Goal: Task Accomplishment & Management: Complete application form

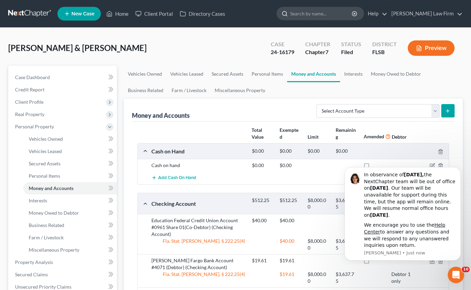
click at [339, 12] on input "search" at bounding box center [321, 13] width 63 height 13
click at [125, 17] on link "Home" at bounding box center [117, 14] width 29 height 12
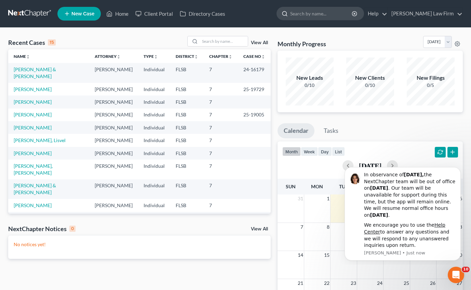
click at [332, 15] on input "search" at bounding box center [321, 13] width 63 height 13
click at [38, 112] on link "[PERSON_NAME]" at bounding box center [33, 115] width 38 height 6
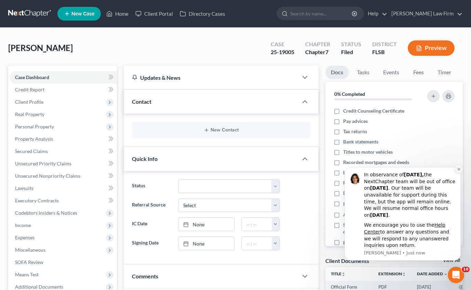
click at [459, 169] on icon "Dismiss notification" at bounding box center [459, 169] width 2 height 2
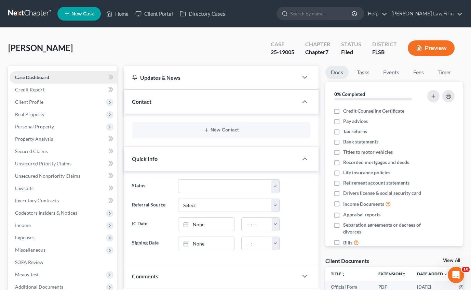
click at [52, 75] on link "Case Dashboard" at bounding box center [63, 77] width 107 height 12
click at [33, 89] on span "Credit Report" at bounding box center [29, 90] width 29 height 6
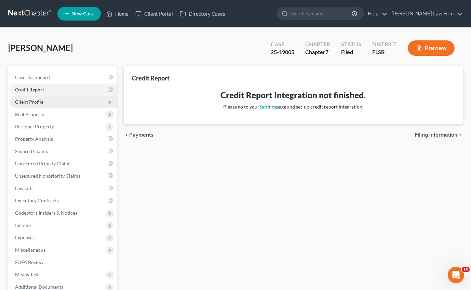
click at [35, 102] on span "Client Profile" at bounding box center [29, 102] width 28 height 6
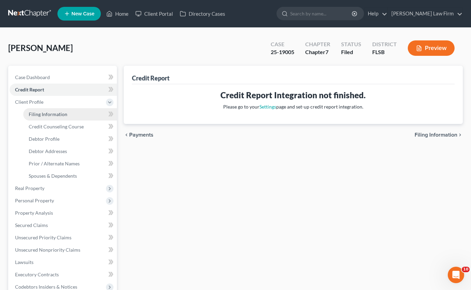
click at [45, 114] on span "Filing Information" at bounding box center [48, 114] width 39 height 6
select select "1"
select select "0"
select select "9"
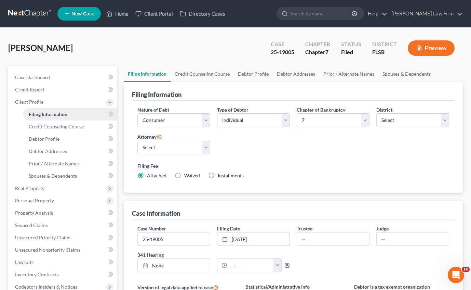
click at [83, 112] on link "Filing Information" at bounding box center [70, 114] width 94 height 12
click at [81, 125] on span "Credit Counseling Course" at bounding box center [56, 126] width 55 height 6
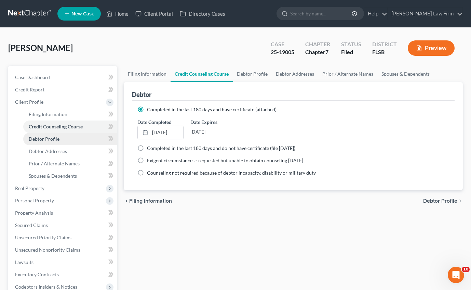
click at [61, 136] on link "Debtor Profile" at bounding box center [70, 139] width 94 height 12
select select "0"
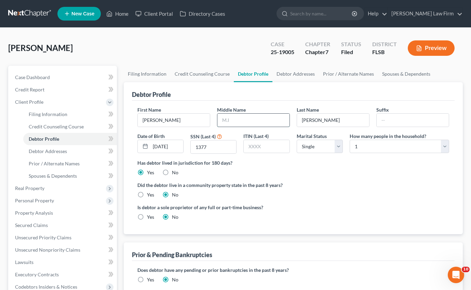
click at [253, 123] on input "text" at bounding box center [254, 120] width 72 height 13
type input "[PERSON_NAME]"
click at [344, 195] on div "Did the debtor live in a community property state in the past 8 years? Yes No" at bounding box center [294, 189] width 312 height 17
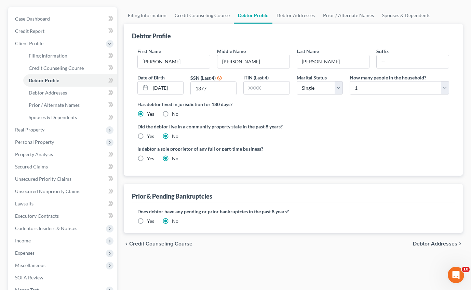
scroll to position [60, 0]
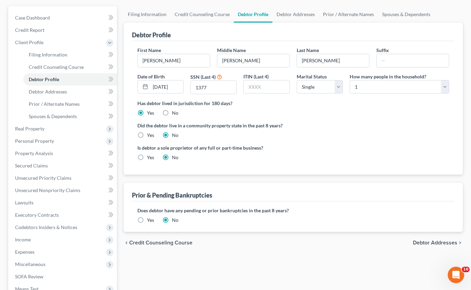
click at [435, 242] on span "Debtor Addresses" at bounding box center [435, 242] width 44 height 5
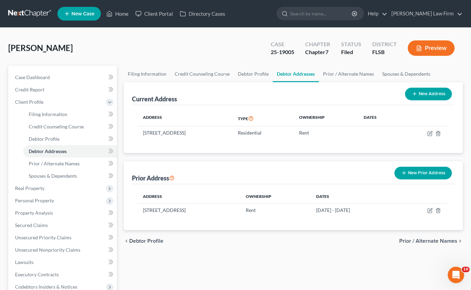
click at [437, 240] on span "Prior / Alternate Names" at bounding box center [429, 240] width 58 height 5
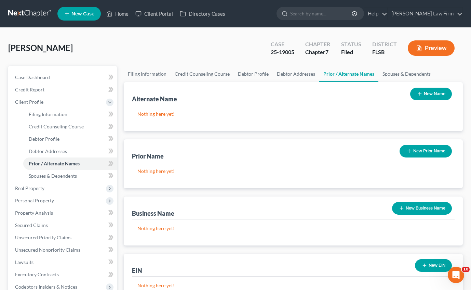
click at [437, 93] on button "New Name" at bounding box center [431, 94] width 42 height 13
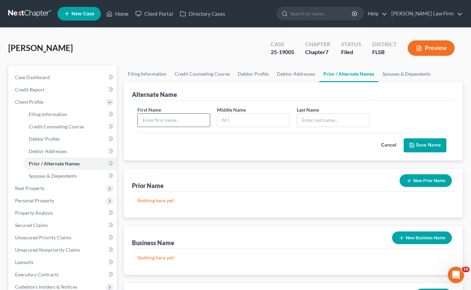
click at [172, 119] on input "text" at bounding box center [174, 120] width 72 height 13
type input "[PERSON_NAME]"
click at [318, 119] on input "text" at bounding box center [333, 120] width 72 height 13
type input "L"
type input "[PERSON_NAME]"
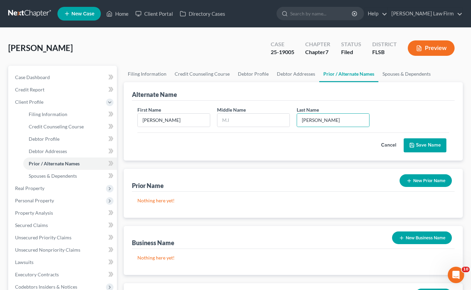
click at [419, 143] on button "Save Name" at bounding box center [425, 145] width 43 height 14
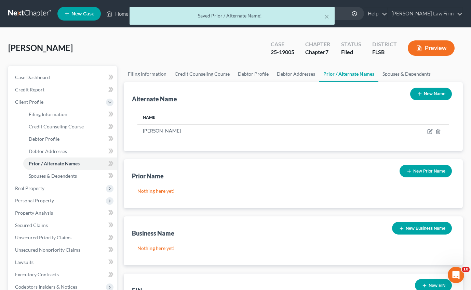
click at [427, 93] on button "New Name" at bounding box center [431, 94] width 42 height 13
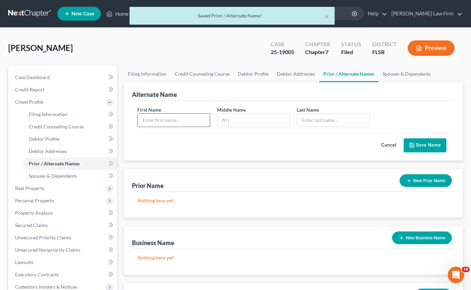
click at [191, 120] on input "text" at bounding box center [174, 120] width 72 height 13
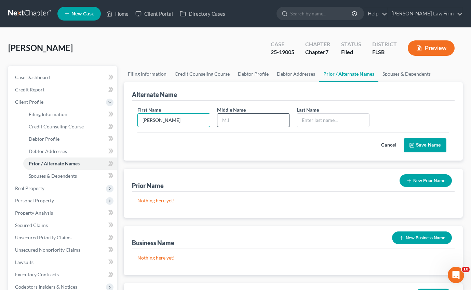
type input "[PERSON_NAME]"
click at [243, 119] on input "text" at bounding box center [254, 120] width 72 height 13
type input "E."
click at [326, 120] on input "text" at bounding box center [333, 120] width 72 height 13
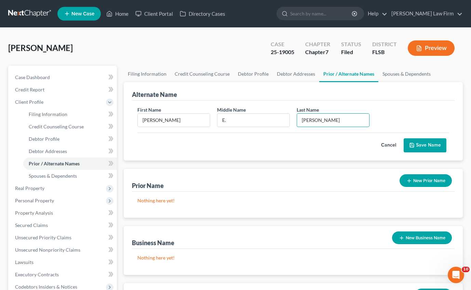
type input "[PERSON_NAME]"
click at [424, 144] on button "Save Name" at bounding box center [425, 145] width 43 height 14
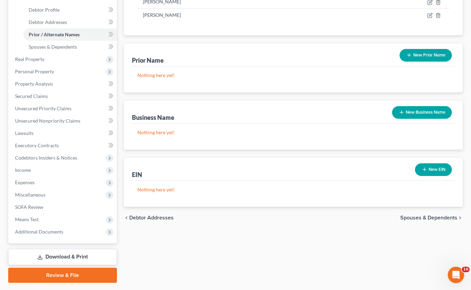
scroll to position [132, 0]
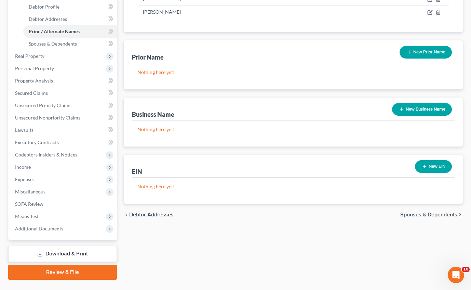
click at [451, 215] on span "Spouses & Dependents" at bounding box center [429, 214] width 57 height 5
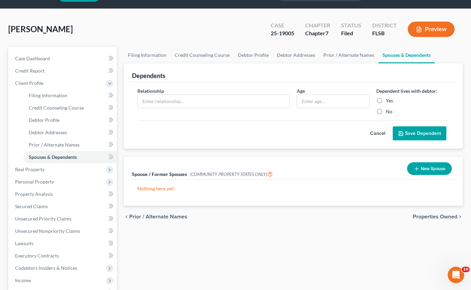
scroll to position [32, 0]
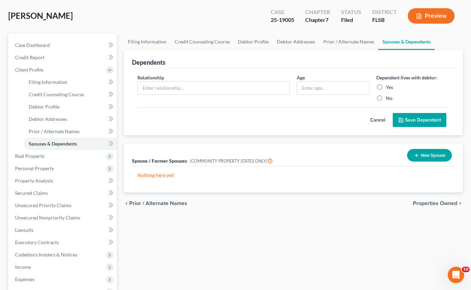
click at [435, 202] on span "Properties Owned" at bounding box center [435, 202] width 44 height 5
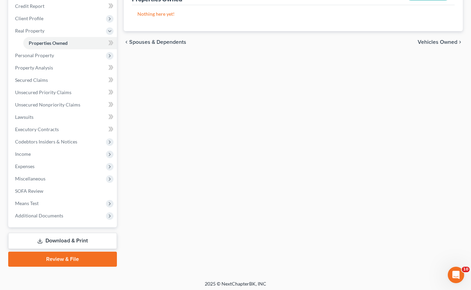
scroll to position [86, 0]
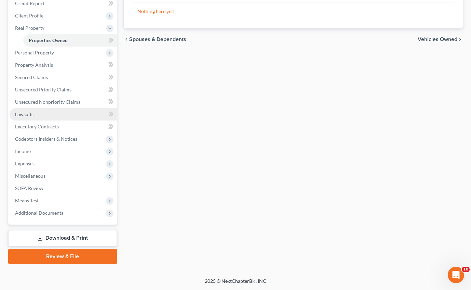
click at [33, 113] on span "Lawsuits" at bounding box center [24, 114] width 18 height 6
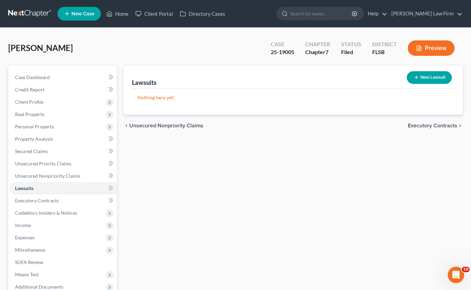
click at [443, 127] on span "Executory Contracts" at bounding box center [433, 125] width 50 height 5
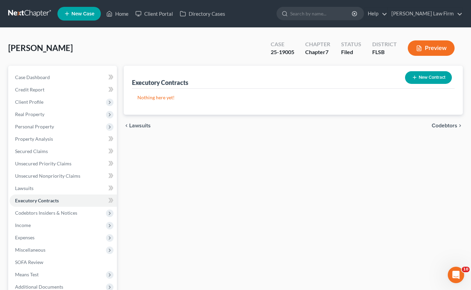
click at [443, 127] on span "Codebtors" at bounding box center [445, 125] width 26 height 5
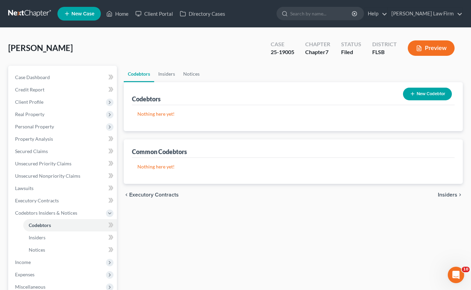
drag, startPoint x: 451, startPoint y: 194, endPoint x: 440, endPoint y: 198, distance: 11.9
click at [451, 194] on span "Insiders" at bounding box center [447, 194] width 19 height 5
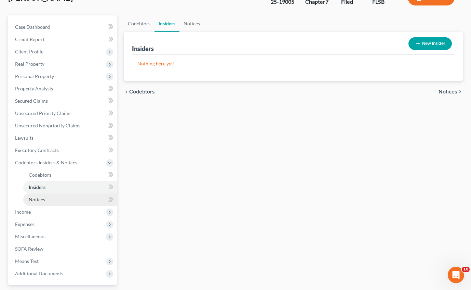
scroll to position [56, 0]
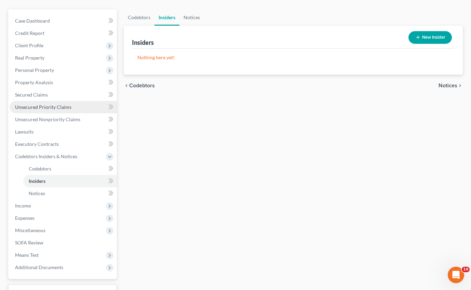
click at [51, 107] on span "Unsecured Priority Claims" at bounding box center [43, 107] width 56 height 6
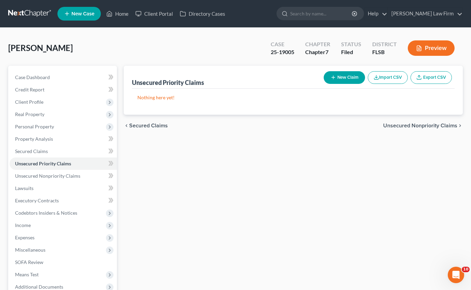
click at [434, 126] on span "Unsecured Nonpriority Claims" at bounding box center [420, 125] width 74 height 5
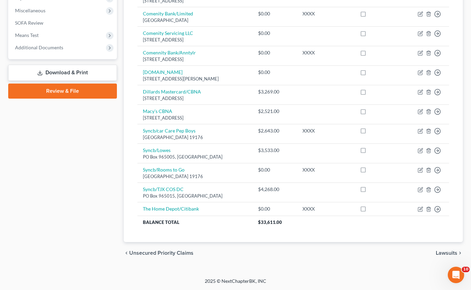
click at [447, 252] on span "Lawsuits" at bounding box center [447, 252] width 22 height 5
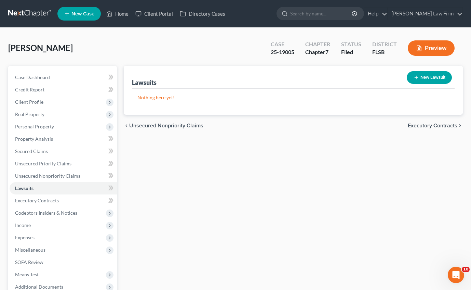
click at [439, 126] on span "Executory Contracts" at bounding box center [433, 125] width 50 height 5
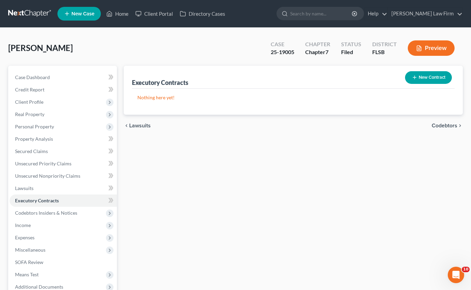
click at [439, 125] on span "Codebtors" at bounding box center [445, 125] width 26 height 5
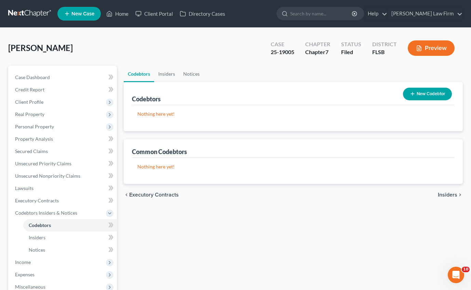
click at [454, 197] on span "Insiders" at bounding box center [447, 194] width 19 height 5
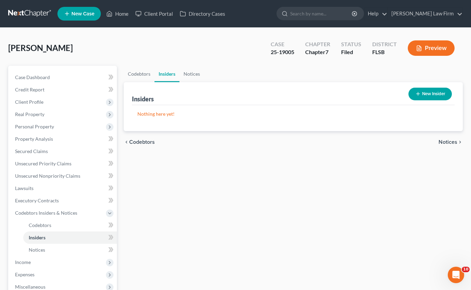
click at [452, 141] on span "Notices" at bounding box center [448, 141] width 19 height 5
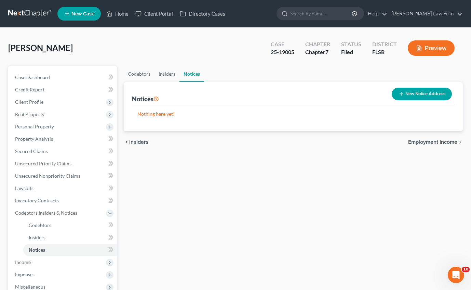
click at [452, 141] on span "Employment Income" at bounding box center [432, 141] width 49 height 5
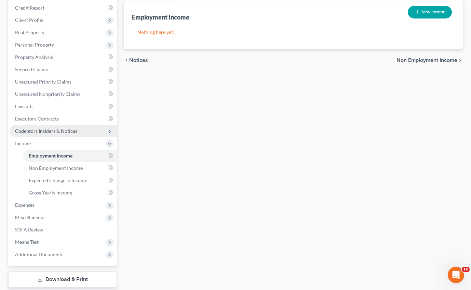
scroll to position [123, 0]
